Goal: Find specific page/section: Find specific page/section

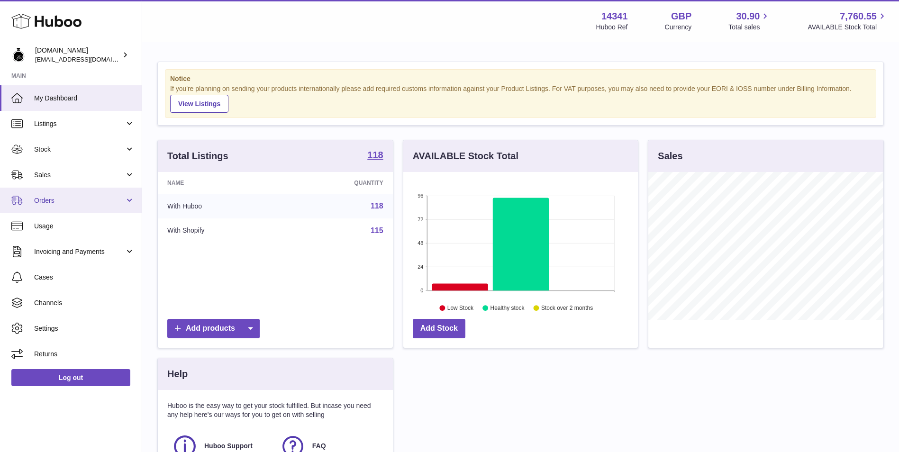
scroll to position [148, 235]
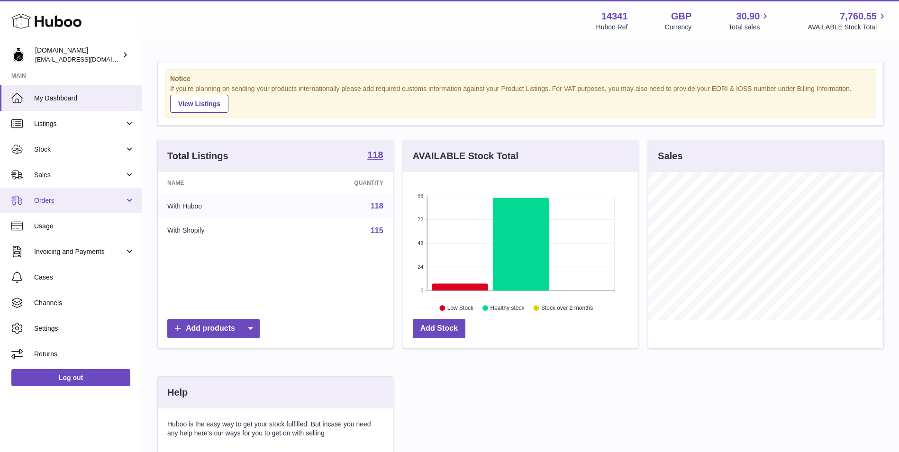
click at [69, 207] on link "Orders" at bounding box center [71, 201] width 142 height 26
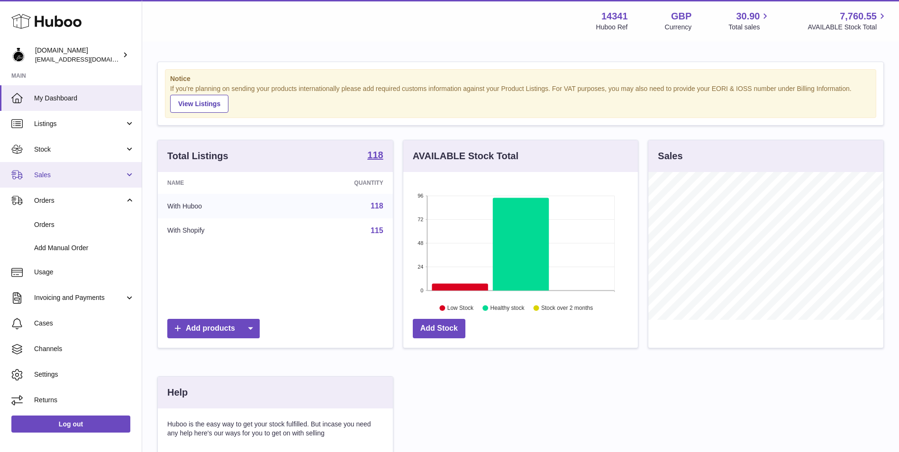
click at [76, 169] on link "Sales" at bounding box center [71, 175] width 142 height 26
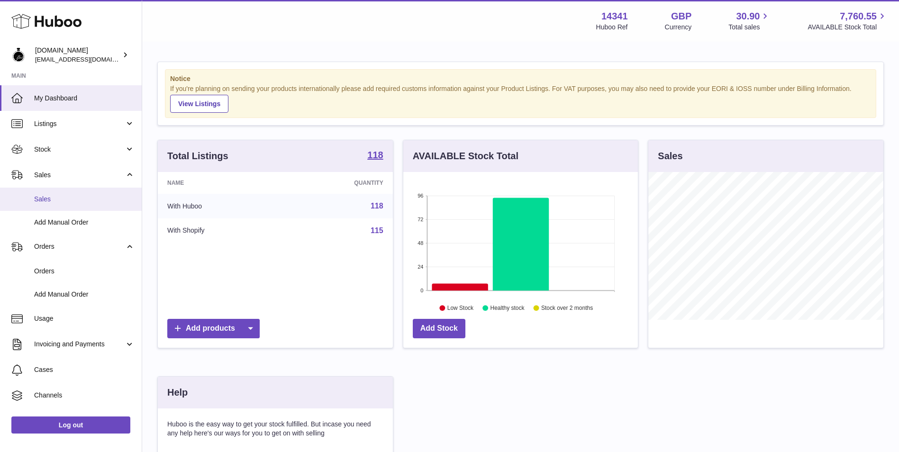
click at [71, 202] on span "Sales" at bounding box center [84, 199] width 100 height 9
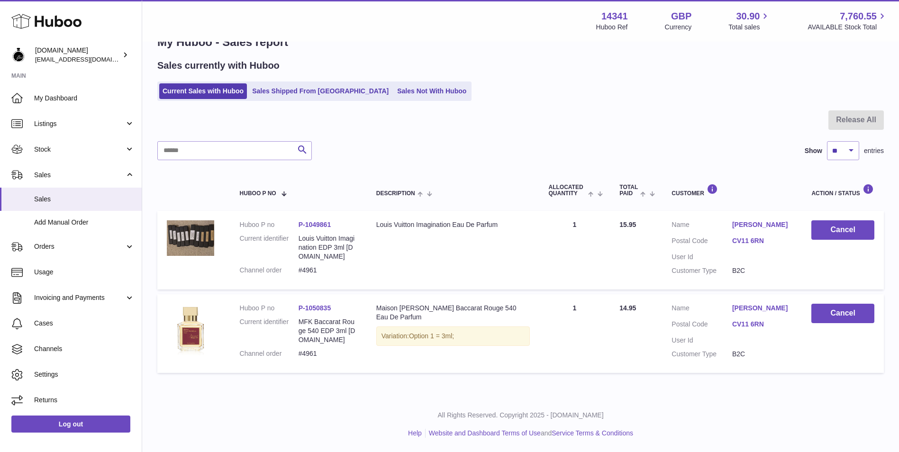
scroll to position [44, 0]
click at [90, 237] on link "Orders" at bounding box center [71, 247] width 142 height 26
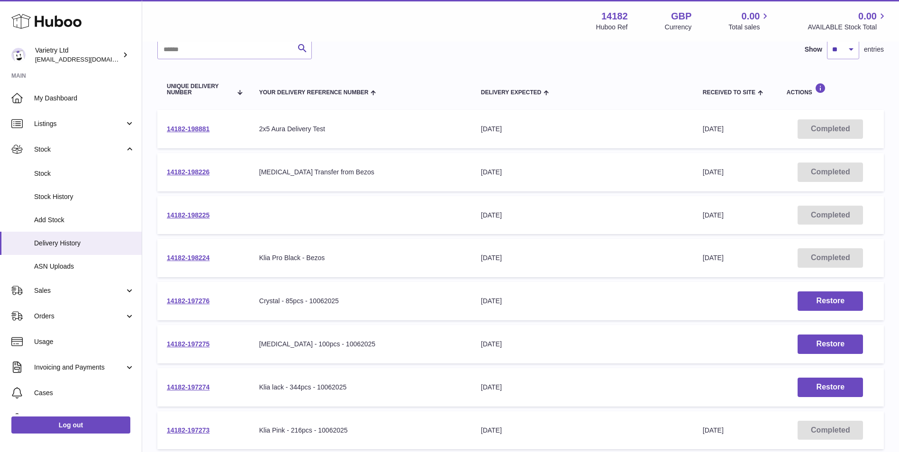
scroll to position [79, 0]
